Goal: Task Accomplishment & Management: Use online tool/utility

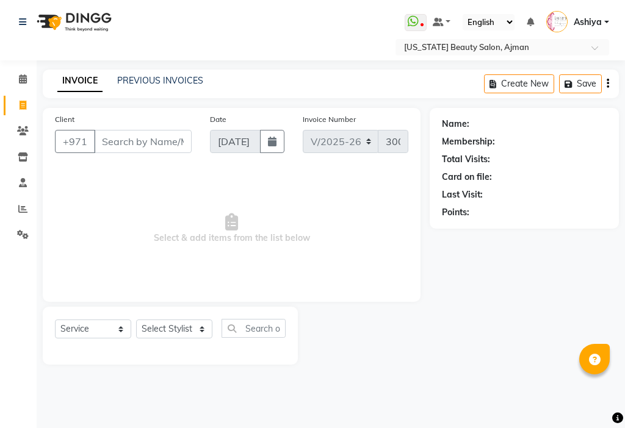
select select "637"
select select "service"
select select "33912"
click at [136, 320] on select "Select Stylist [PERSON_NAME] [PERSON_NAME] Ashiya Cashier [PERSON_NAME] [PERSON…" at bounding box center [174, 329] width 76 height 19
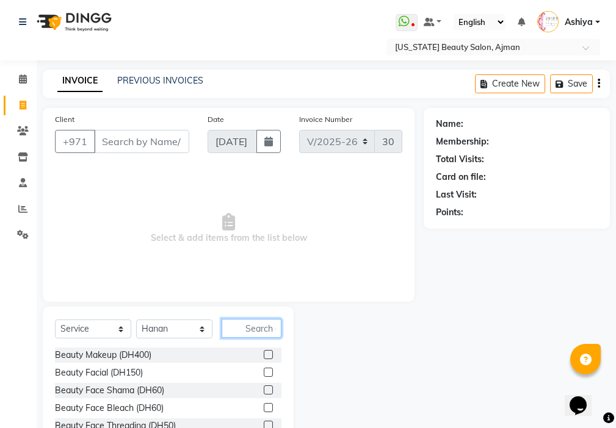
click at [272, 332] on input "text" at bounding box center [252, 328] width 60 height 19
type input "h"
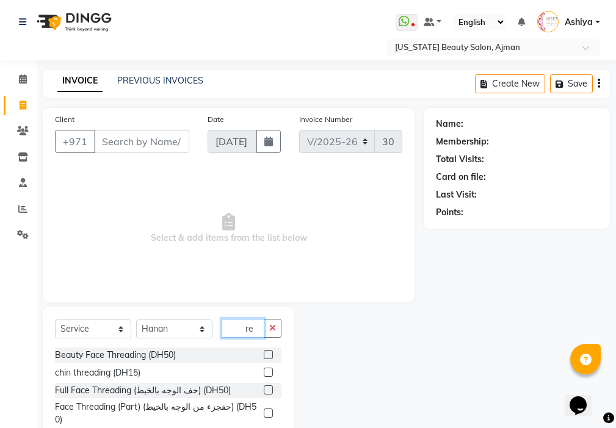
type input "r"
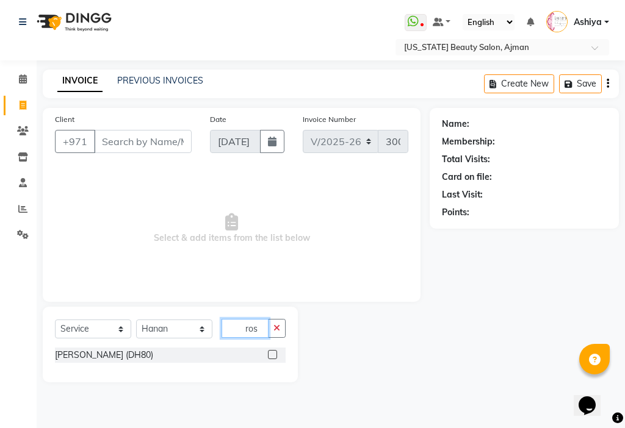
type input "ros"
click at [270, 356] on label at bounding box center [272, 354] width 9 height 9
click at [270, 356] on input "checkbox" at bounding box center [272, 356] width 8 height 8
checkbox input "true"
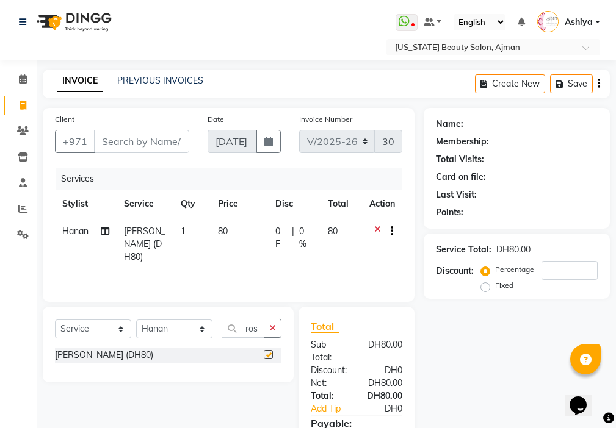
click at [222, 251] on td "80" at bounding box center [239, 244] width 57 height 53
select select "33912"
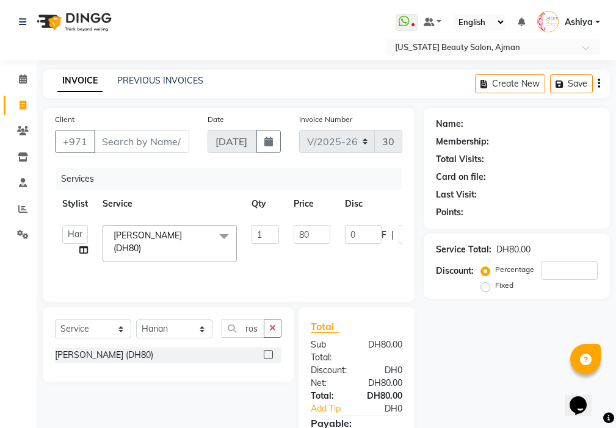
checkbox input "false"
click at [258, 231] on input "1" at bounding box center [264, 234] width 27 height 19
click at [270, 238] on input "1" at bounding box center [264, 234] width 27 height 19
type input "4"
click at [128, 142] on input "Client" at bounding box center [141, 141] width 95 height 23
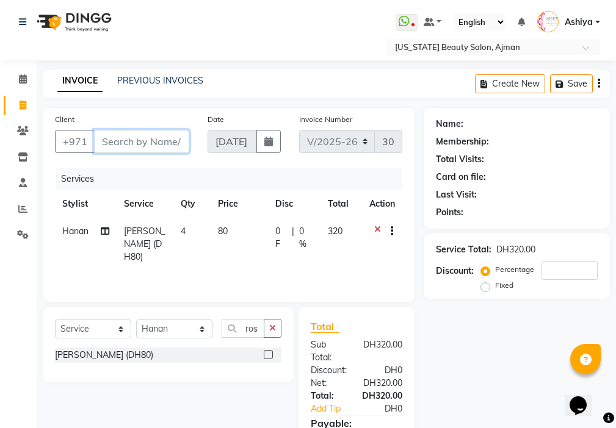
type input "5"
type input "0"
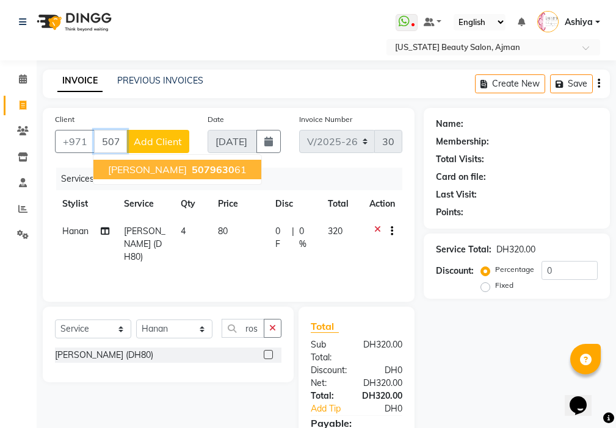
click at [201, 171] on span "5079630" at bounding box center [213, 170] width 43 height 12
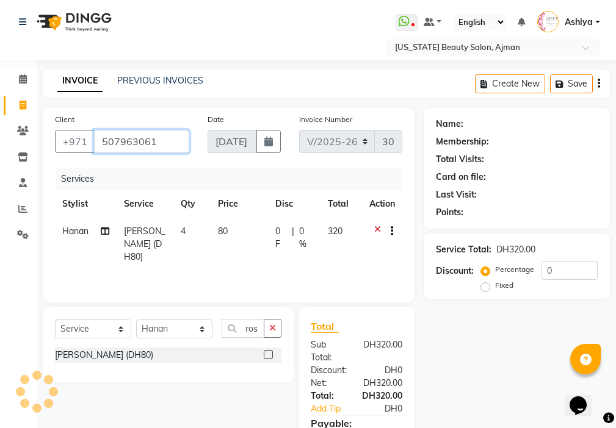
type input "507963061"
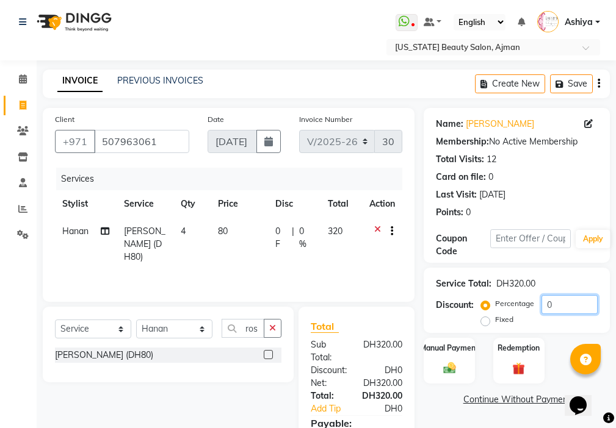
click at [563, 302] on input "0" at bounding box center [569, 304] width 56 height 19
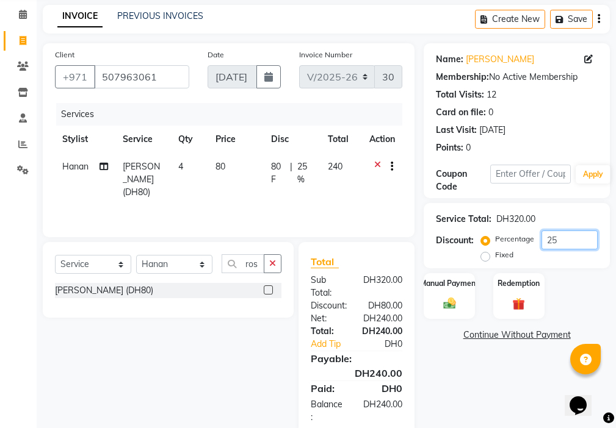
scroll to position [91, 0]
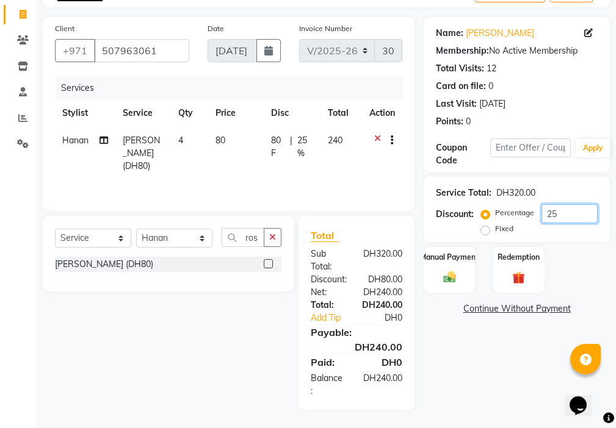
type input "25"
click at [443, 279] on img at bounding box center [449, 277] width 21 height 15
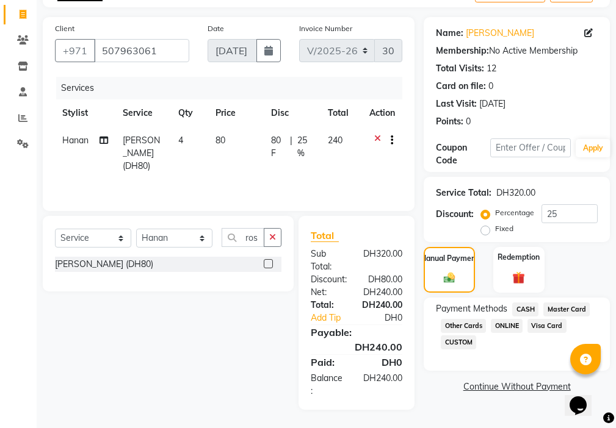
click at [539, 329] on span "Visa Card" at bounding box center [546, 326] width 39 height 14
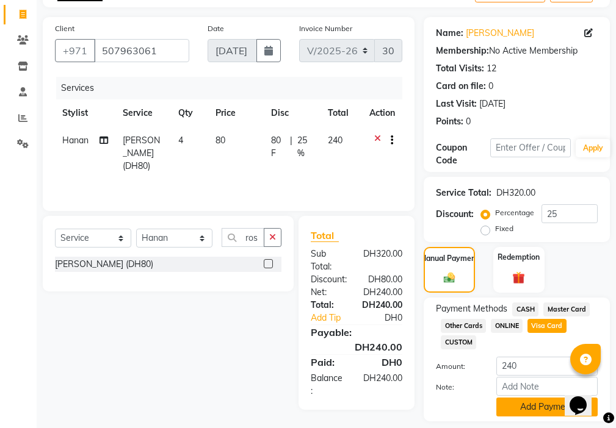
click at [522, 403] on button "Add Payment" at bounding box center [546, 407] width 101 height 19
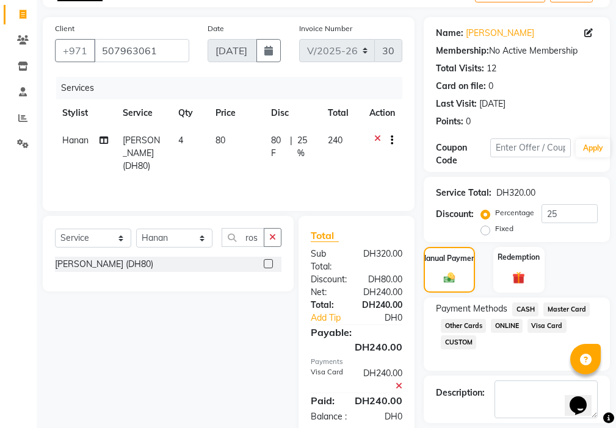
scroll to position [129, 0]
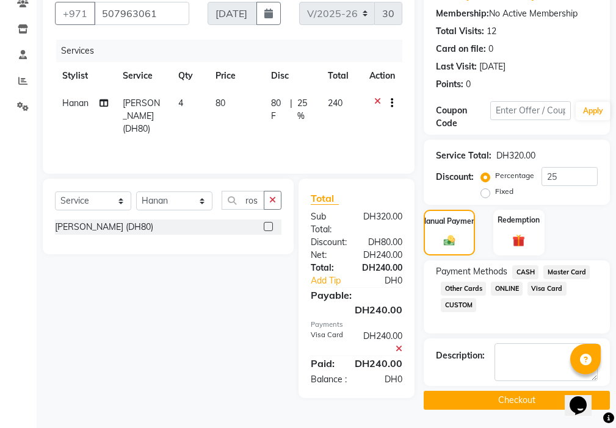
click at [507, 400] on button "Checkout" at bounding box center [517, 400] width 186 height 19
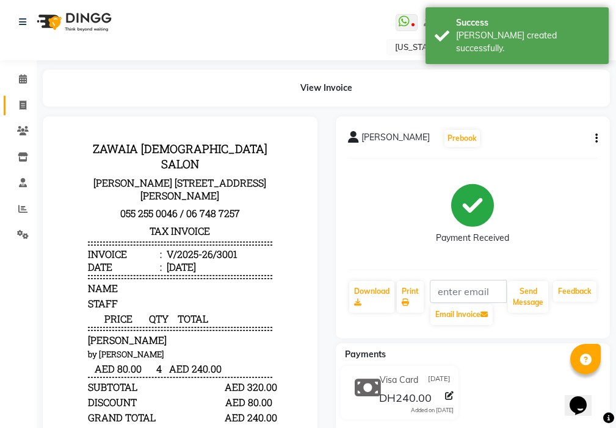
click at [23, 104] on icon at bounding box center [23, 105] width 7 height 9
select select "service"
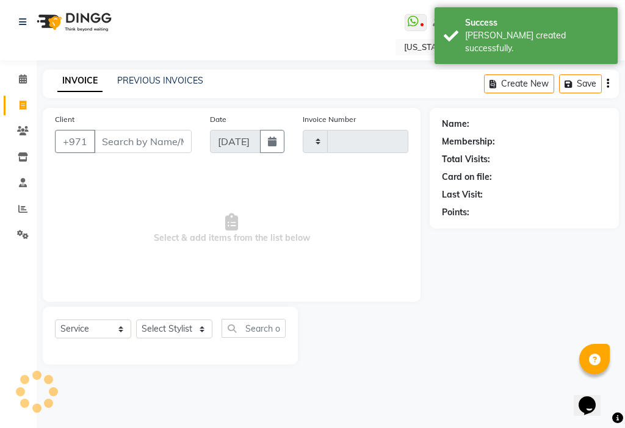
type input "3002"
select select "637"
